Goal: Information Seeking & Learning: Find specific page/section

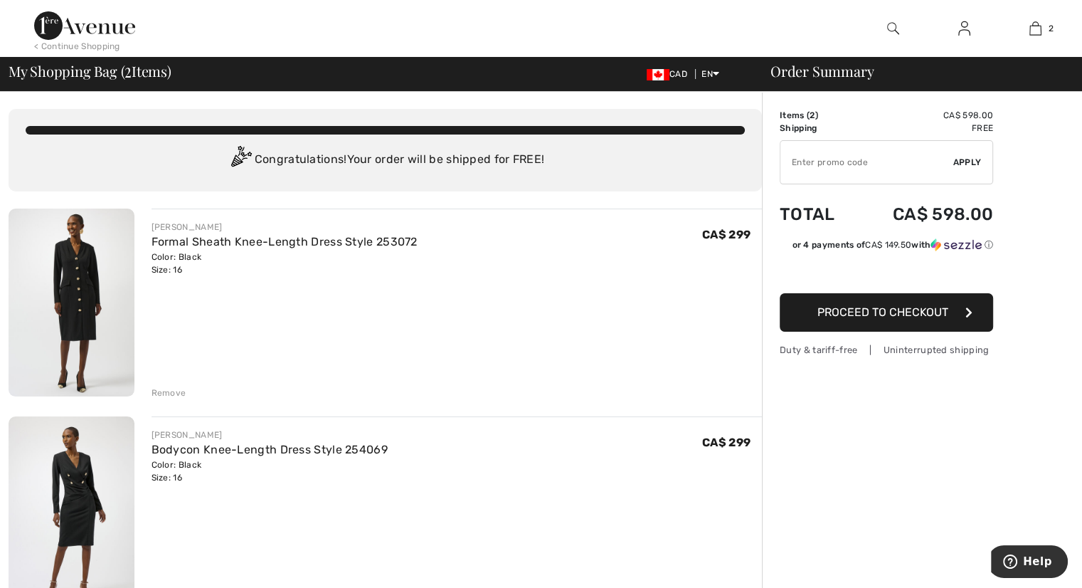
click at [894, 25] on img at bounding box center [893, 28] width 12 height 17
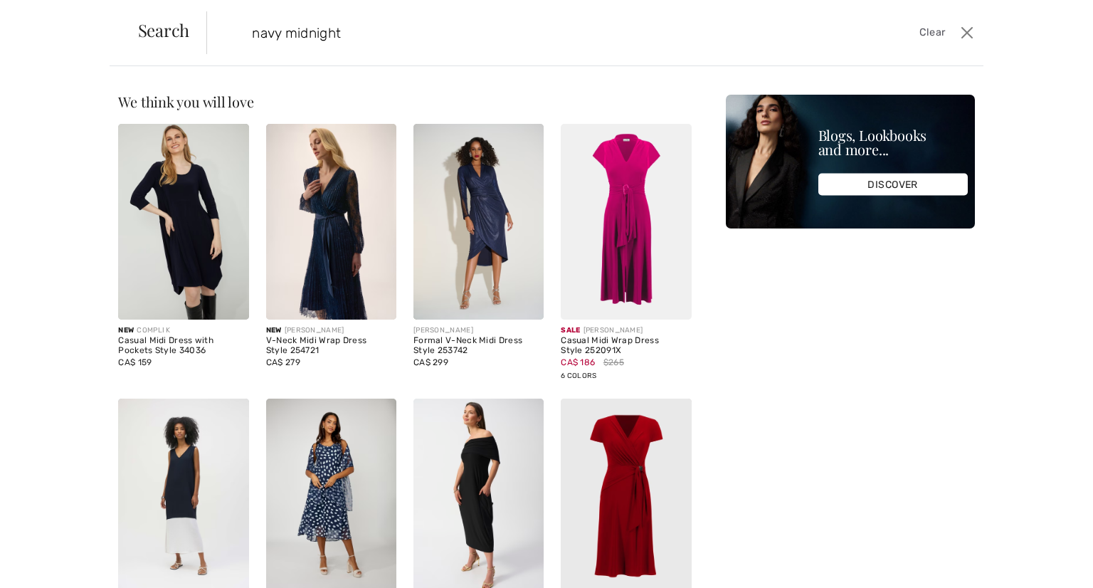
type input "navy midnight"
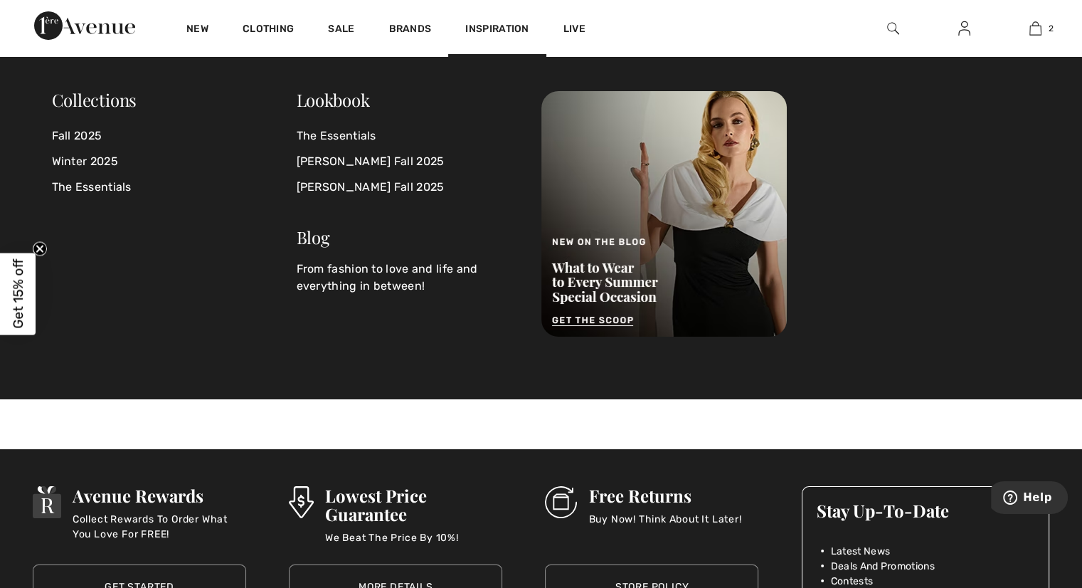
click at [894, 35] on img at bounding box center [893, 28] width 12 height 17
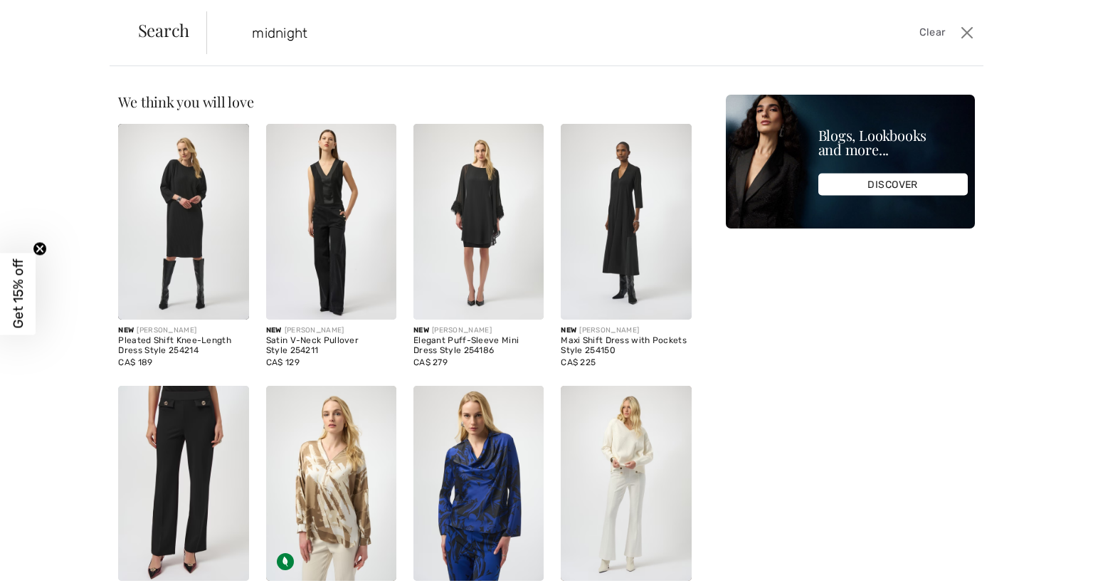
type input "midnight"
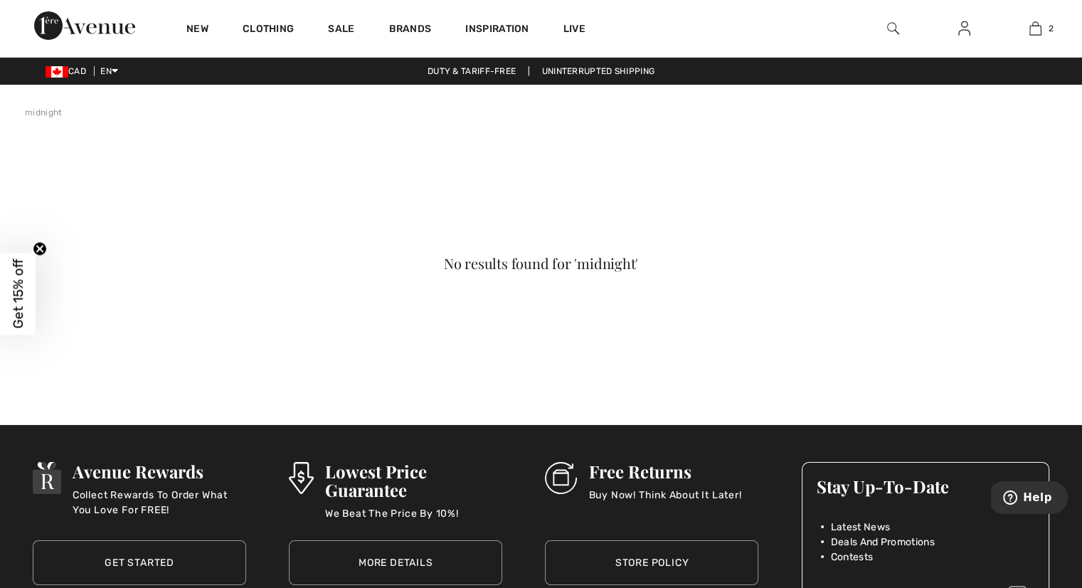
click at [892, 28] on img at bounding box center [893, 28] width 12 height 17
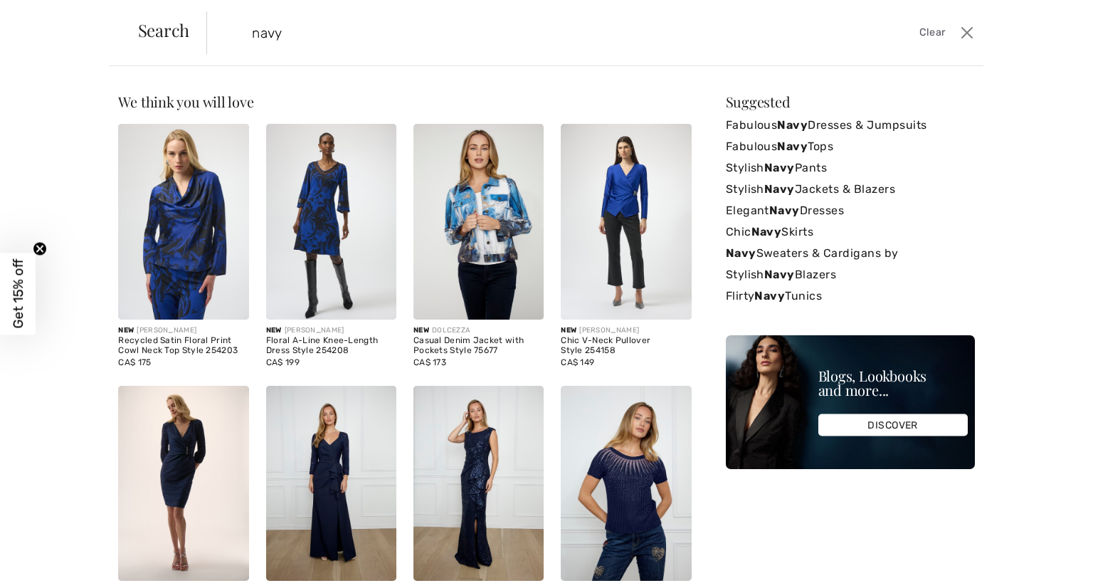
type input "navy"
